Goal: Information Seeking & Learning: Understand process/instructions

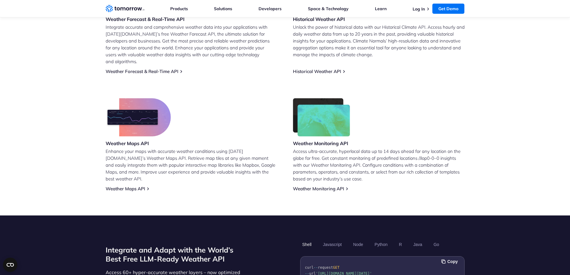
scroll to position [389, 0]
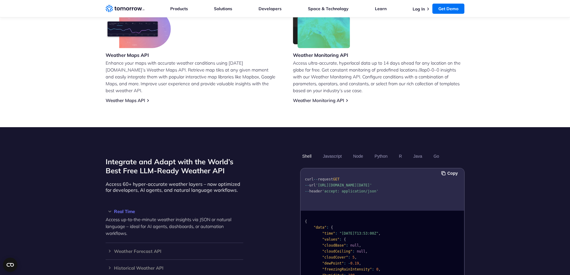
click at [126, 209] on h3 "Real Time" at bounding box center [175, 211] width 138 height 4
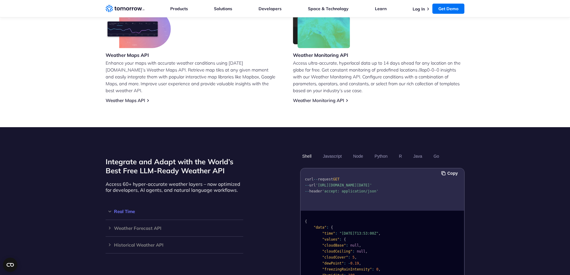
click at [130, 209] on h3 "Real Time" at bounding box center [175, 211] width 138 height 4
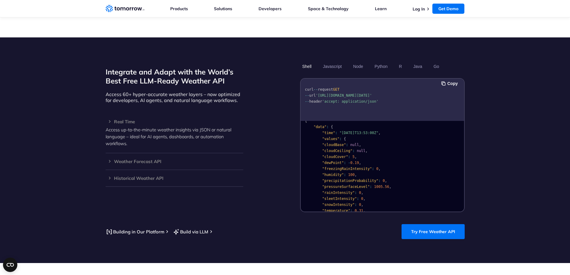
scroll to position [0, 0]
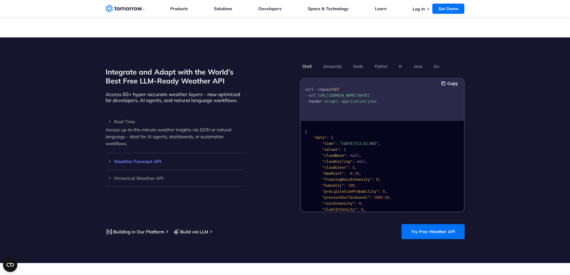
click at [131, 159] on h3 "Weather Forecast API" at bounding box center [175, 161] width 138 height 4
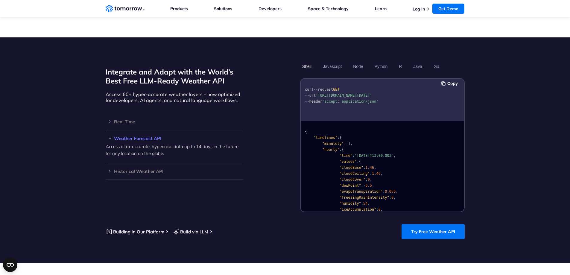
drag, startPoint x: 358, startPoint y: 95, endPoint x: 318, endPoint y: 89, distance: 40.0
click at [318, 93] on span "'[URL][DOMAIN_NAME][DATE]'" at bounding box center [344, 95] width 56 height 4
click at [336, 61] on button "Javascript" at bounding box center [332, 66] width 23 height 10
click at [496, 125] on section "Integrate and Adapt with the World’s Best Free LLM-Ready Weather API Access 60+…" at bounding box center [285, 150] width 570 height 226
click at [359, 61] on button "Node" at bounding box center [358, 66] width 14 height 10
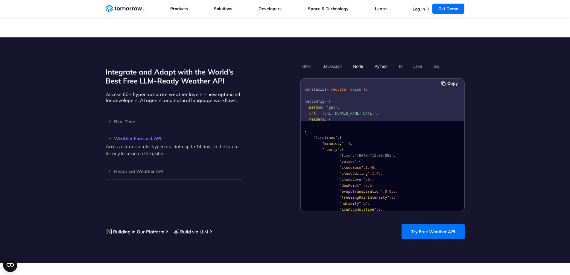
click at [381, 61] on button "Python" at bounding box center [380, 66] width 17 height 10
click at [347, 98] on pre "import requests url = "[URL][DOMAIN_NAME][DATE]" headers = { "accept" : "applic…" at bounding box center [382, 118] width 163 height 75
drag, startPoint x: 359, startPoint y: 101, endPoint x: 319, endPoint y: 94, distance: 40.4
click at [319, 99] on span ""[URL][DOMAIN_NAME][DATE]"" at bounding box center [344, 101] width 56 height 4
copy span "[URL][DOMAIN_NAME][DATE]"
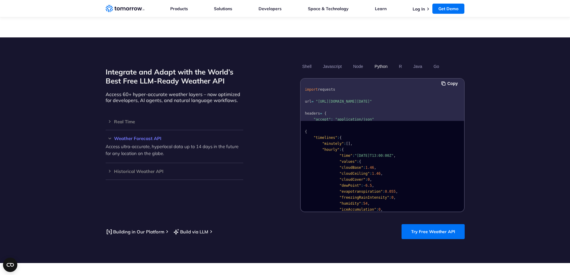
click at [375, 100] on pre "import requests url = "[URL][DOMAIN_NAME][DATE]" headers = { "accept" : "applic…" at bounding box center [382, 118] width 163 height 75
